Goal: Navigation & Orientation: Find specific page/section

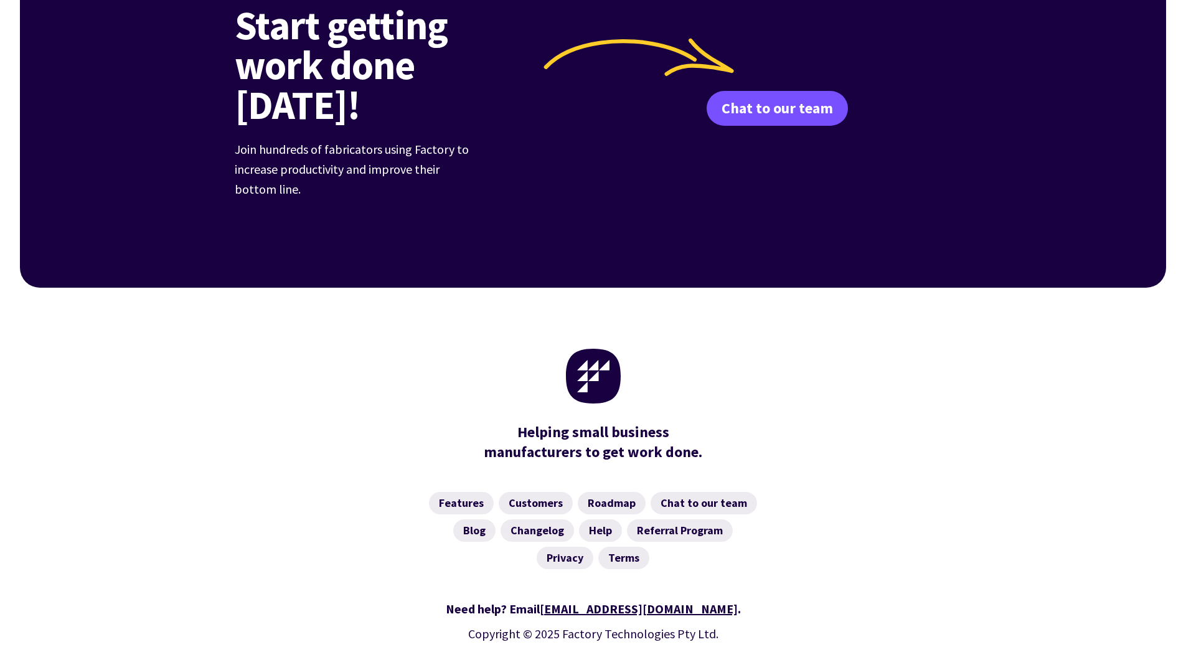
scroll to position [4785, 0]
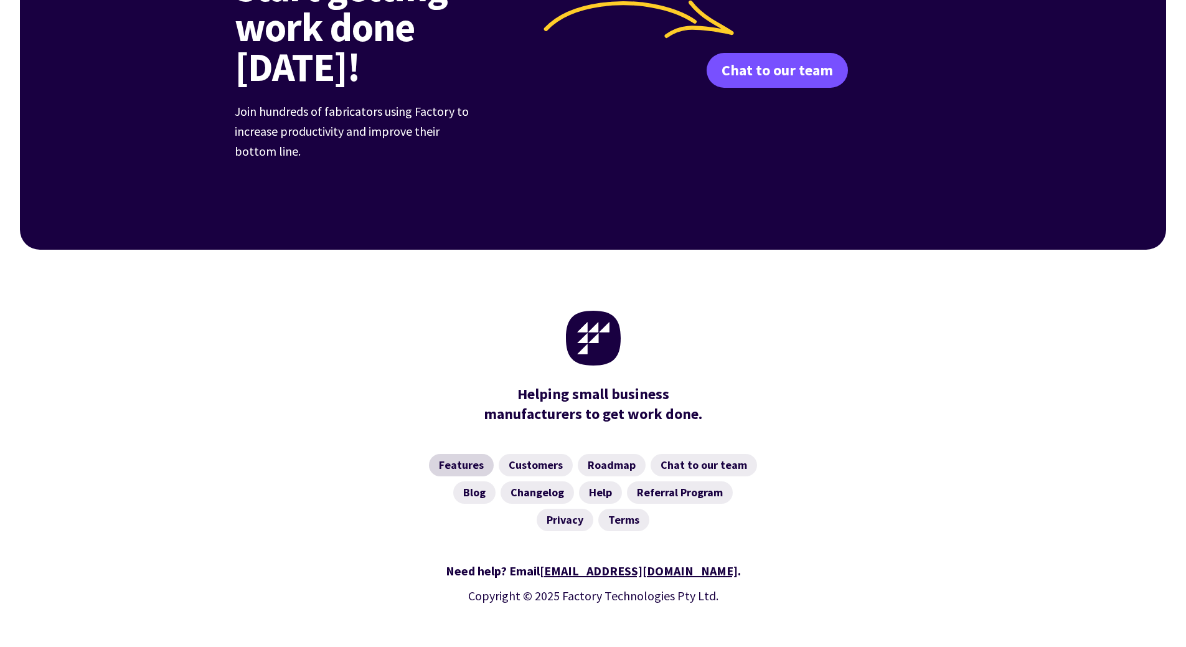
click at [476, 454] on link "Features" at bounding box center [461, 465] width 65 height 22
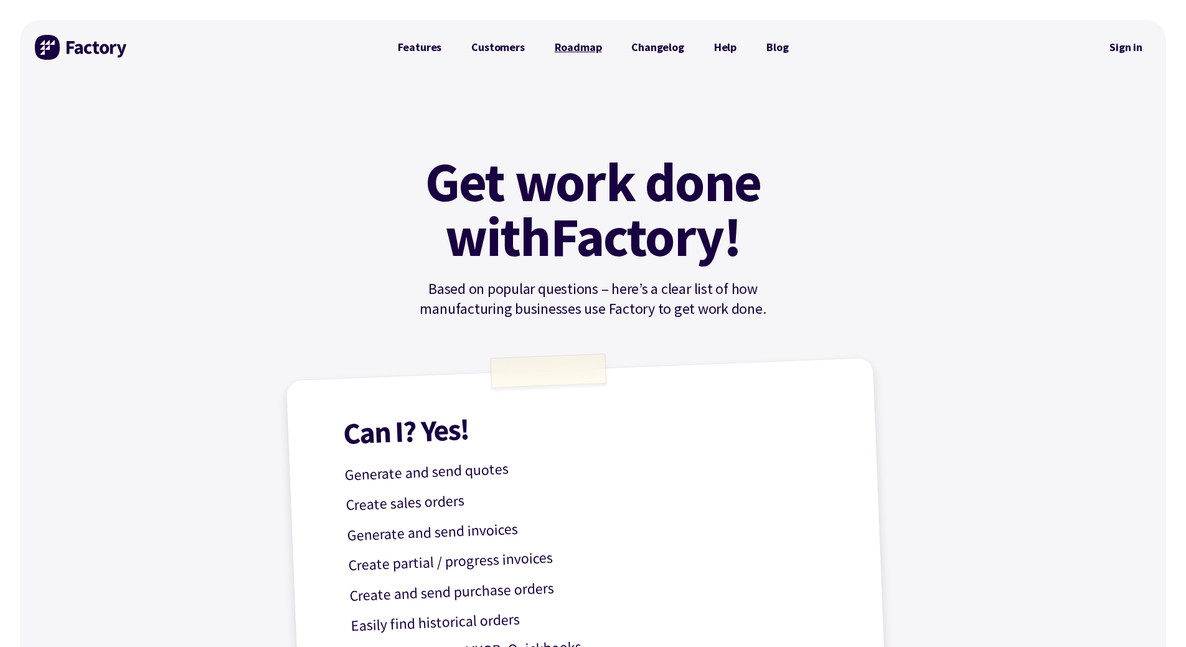
click at [576, 50] on link "Roadmap" at bounding box center [578, 47] width 77 height 25
click at [662, 55] on link "Changelog" at bounding box center [657, 47] width 82 height 25
